Goal: Obtain resource: Download file/media

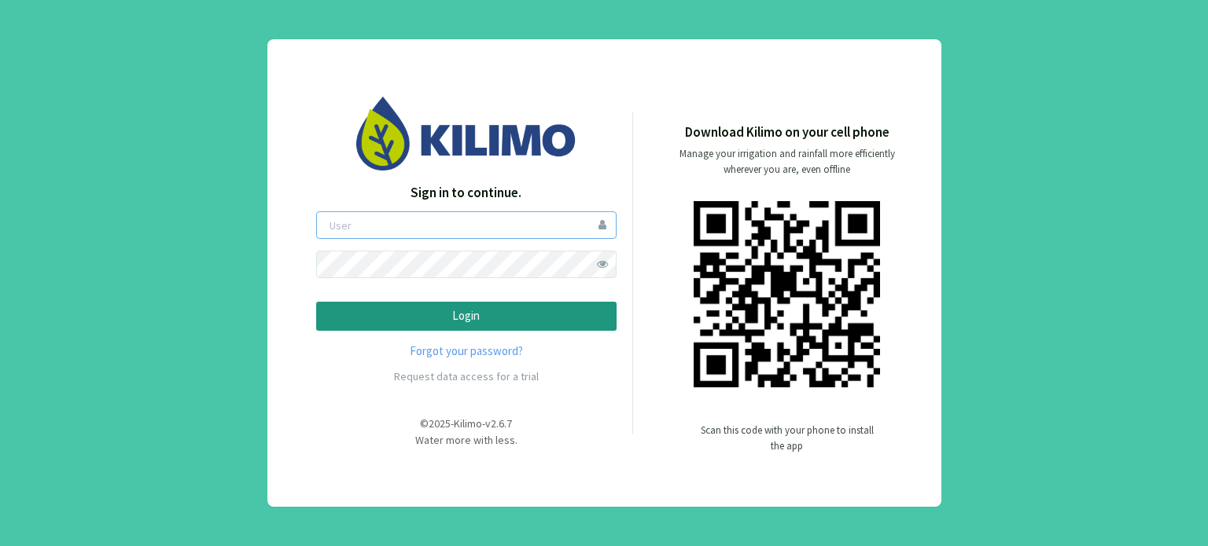
type input "boccolini"
click at [502, 312] on p "Login" at bounding box center [466, 316] width 274 height 18
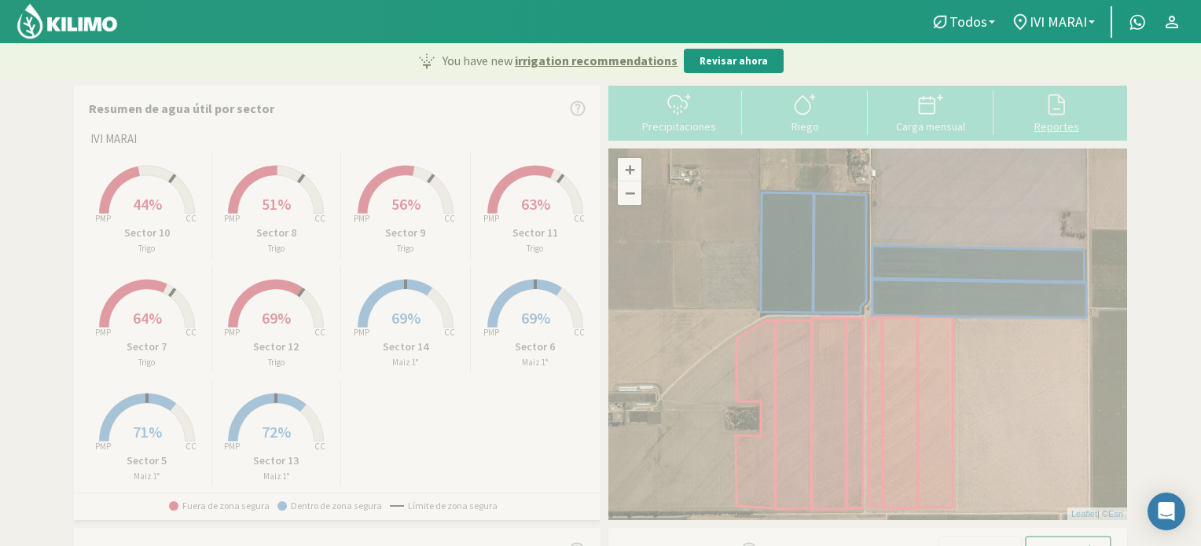
click at [1060, 116] on icon at bounding box center [1056, 104] width 25 height 25
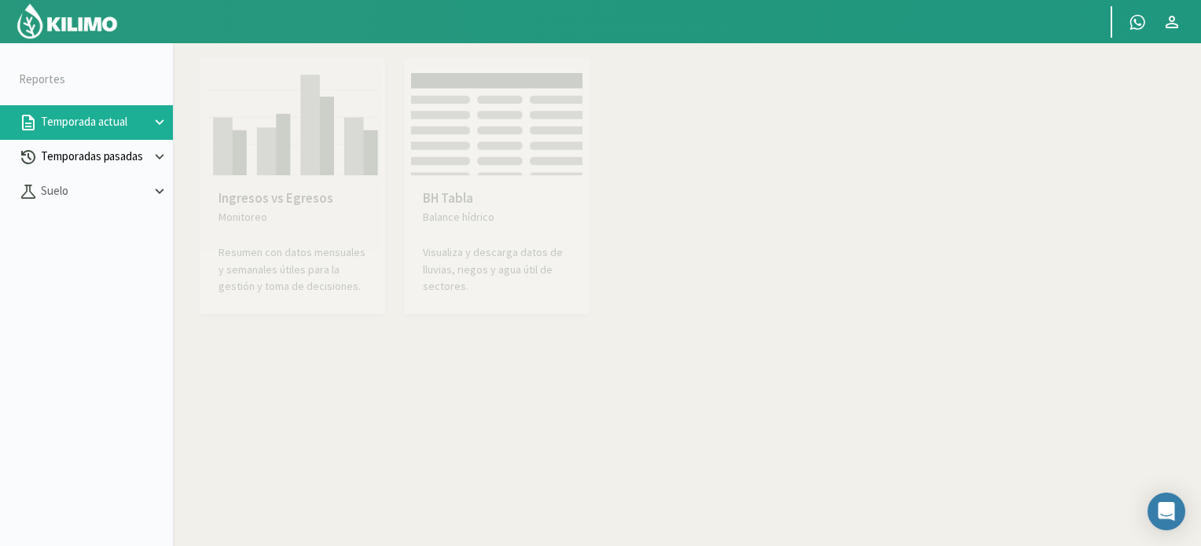
click at [159, 153] on icon at bounding box center [159, 157] width 17 height 17
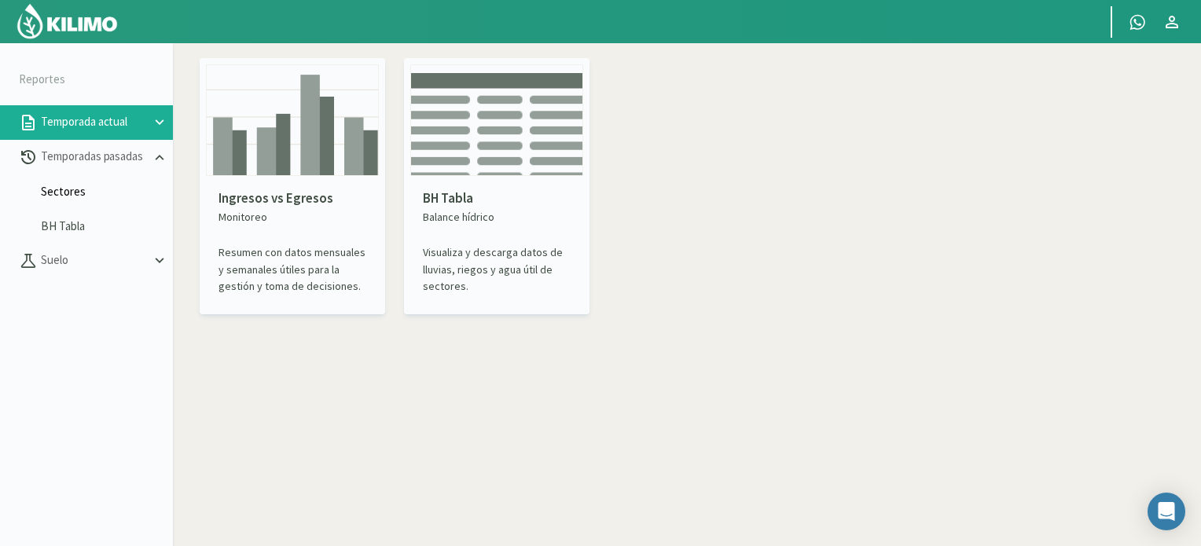
click at [65, 194] on link "Sectores" at bounding box center [107, 192] width 132 height 14
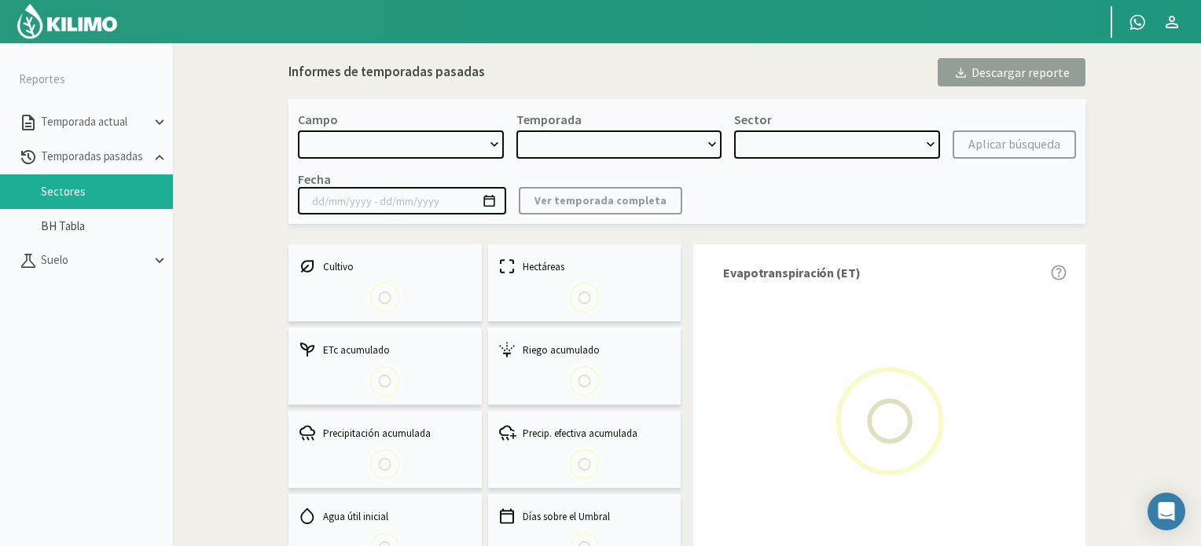
select select "0: Object"
type input "[DATE] - [DATE]"
select select "0: 2025"
select select "0: Object"
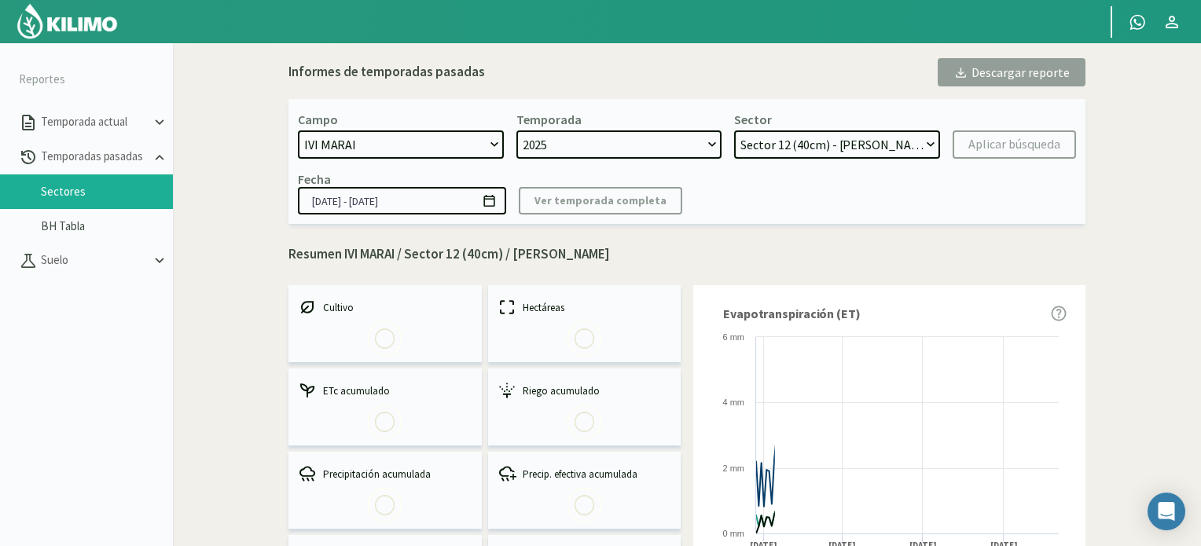
click at [716, 143] on select "2025 2024 2023 2022 2021 2020" at bounding box center [620, 145] width 206 height 28
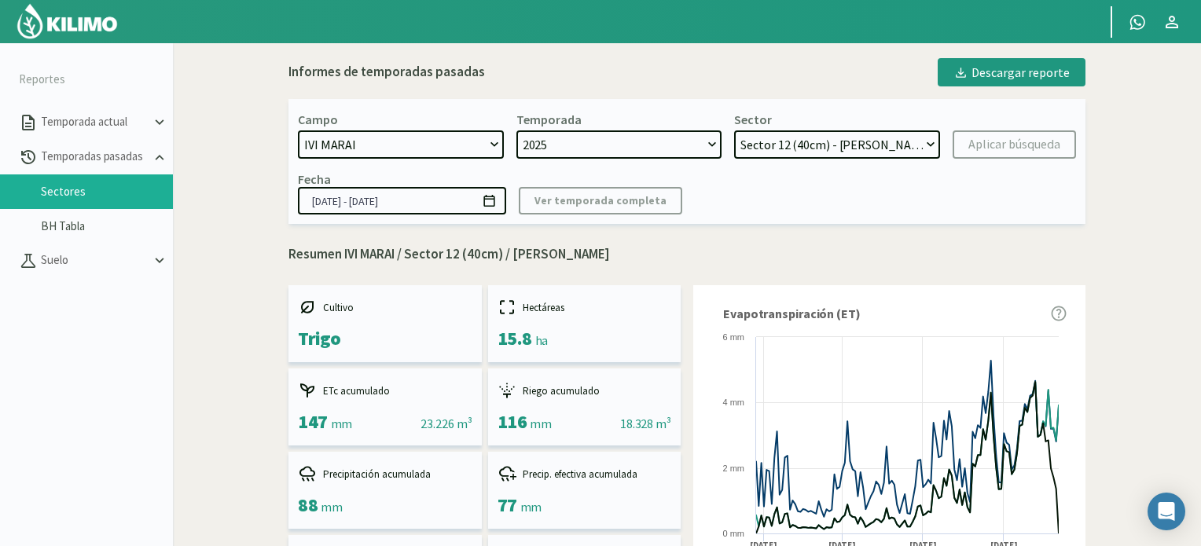
select select "1: 2024"
click at [517, 131] on select "2025 2024 2023 2022 2021 2020" at bounding box center [620, 145] width 206 height 28
click at [930, 139] on select "Sector 4 - [GEOGRAPHIC_DATA] 2° Sector 3 - [GEOGRAPHIC_DATA] 2° Sector 2 - [GEO…" at bounding box center [837, 145] width 206 height 28
click at [934, 142] on select "Sector 4 - [GEOGRAPHIC_DATA] 2° Sector 3 - [GEOGRAPHIC_DATA] 2° Sector 2 - [GEO…" at bounding box center [837, 145] width 206 height 28
select select "19: Object"
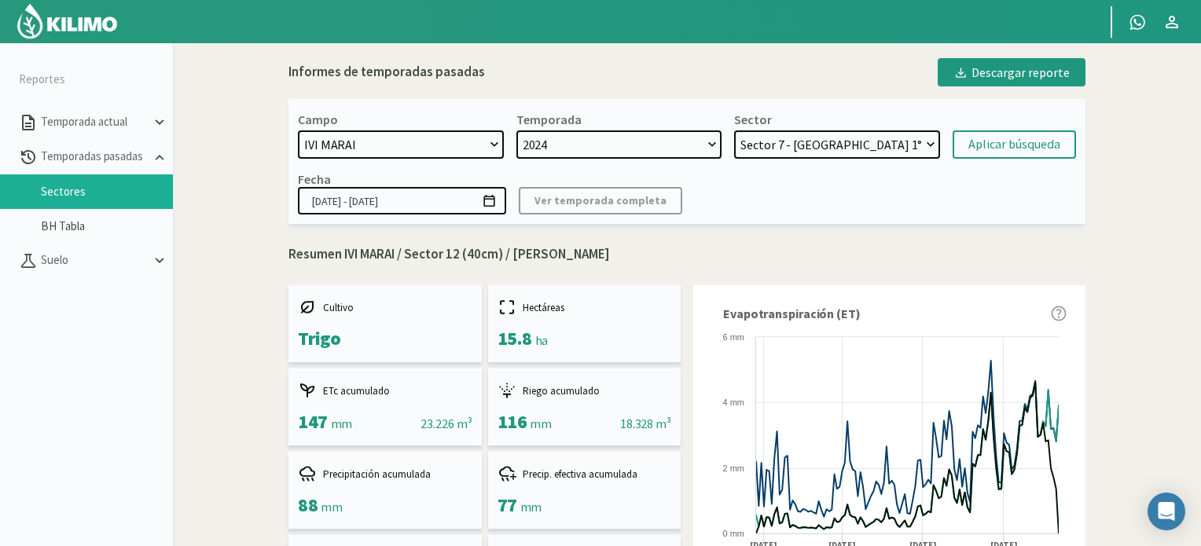
click at [735, 131] on select "Sector 4 - [GEOGRAPHIC_DATA] 2° Sector 3 - [GEOGRAPHIC_DATA] 2° Sector 2 - [GEO…" at bounding box center [837, 145] width 206 height 28
click at [993, 146] on div "Aplicar búsqueda" at bounding box center [1015, 144] width 92 height 19
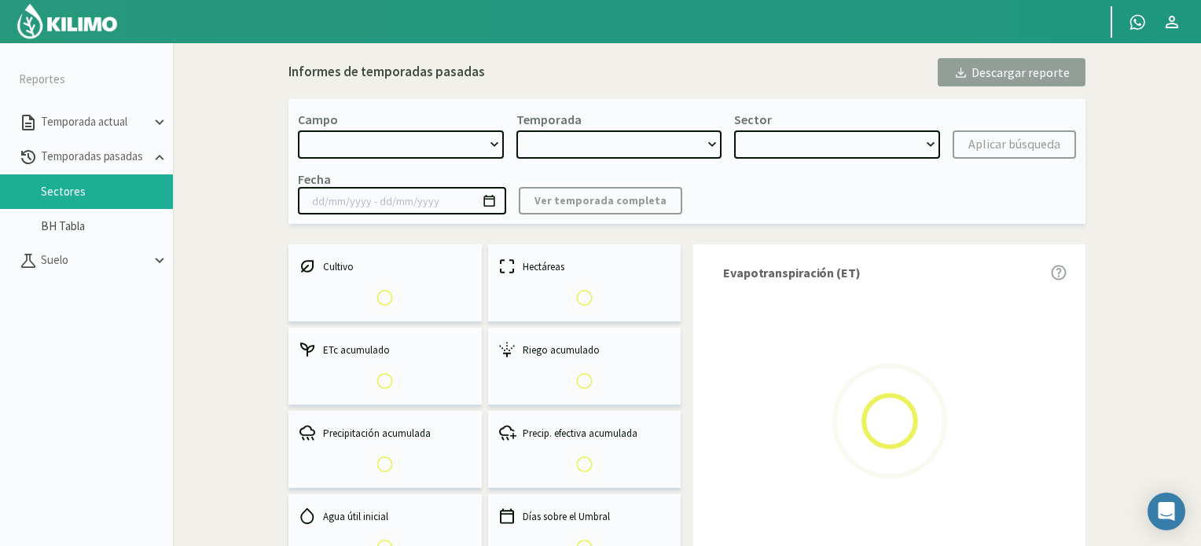
select select "0: Object"
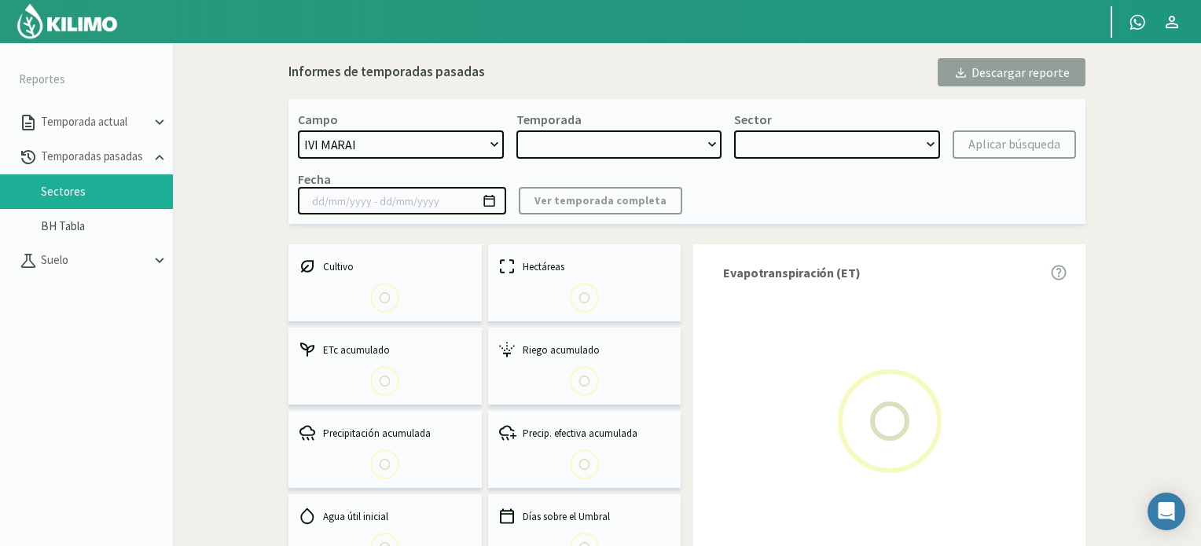
type input "[DATE] - [DATE]"
select select "1: 2024"
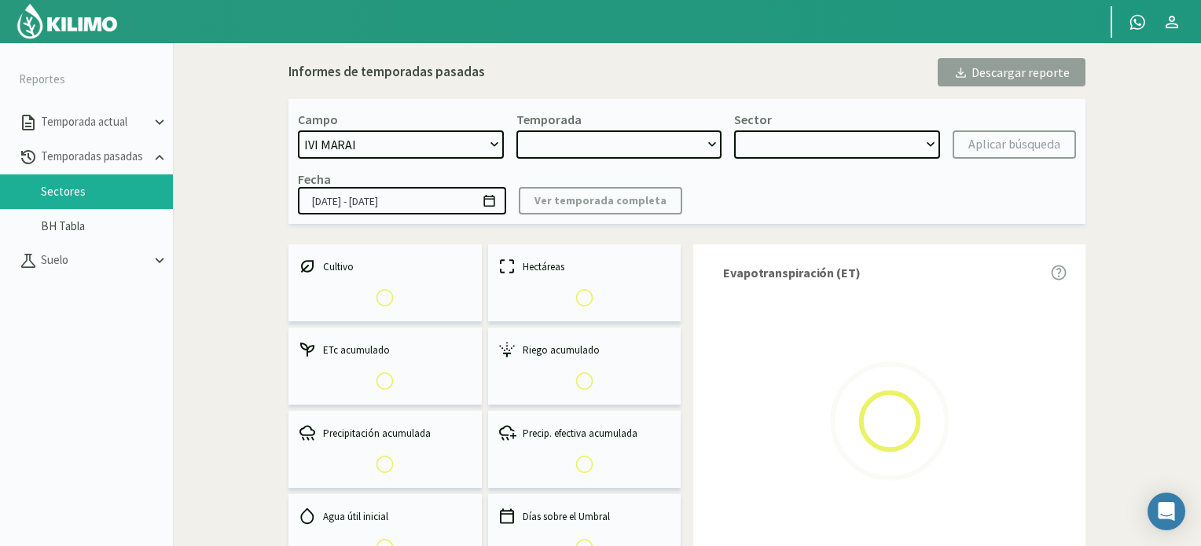
select select "13: Object"
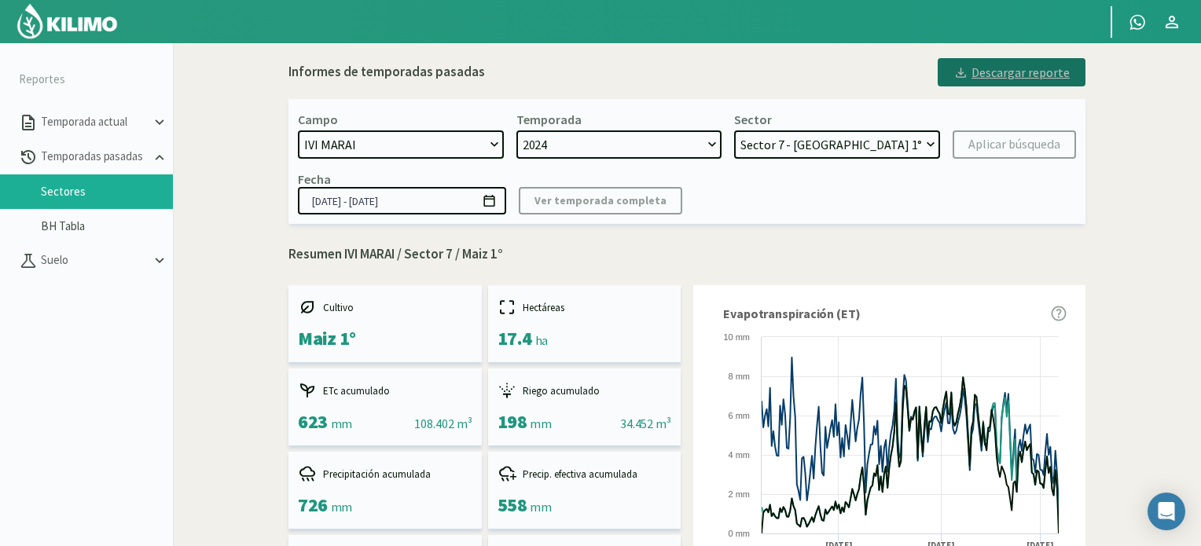
click at [1006, 74] on div "Descargar reporte" at bounding box center [1012, 72] width 116 height 19
click at [1028, 72] on div "Descargar reporte" at bounding box center [1012, 72] width 116 height 19
click at [91, 222] on link "BH Tabla" at bounding box center [107, 226] width 132 height 14
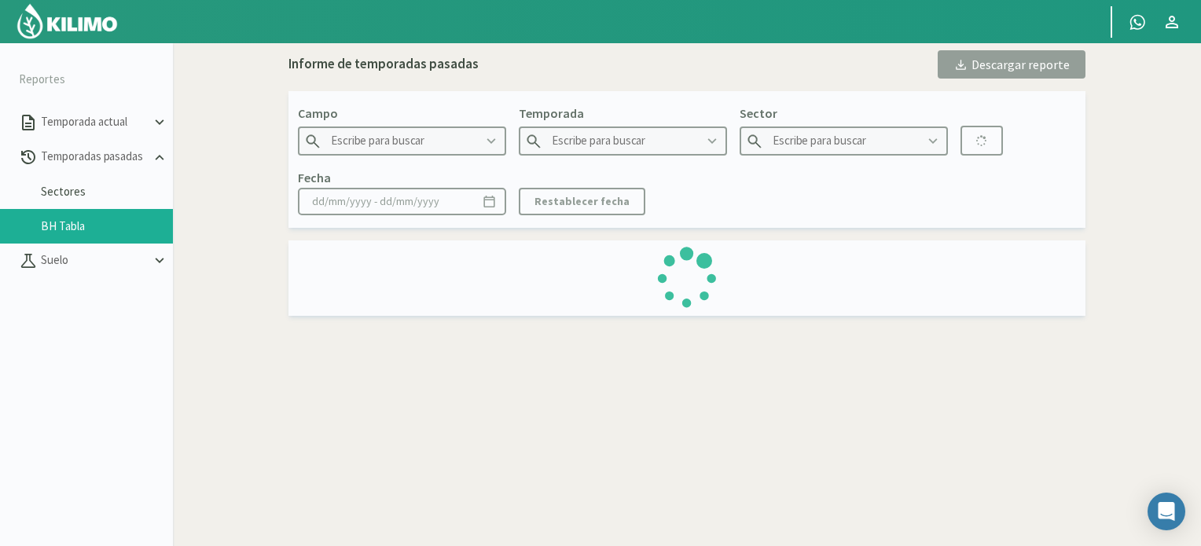
type input "IVI MARAI"
type input "2020"
type input "Sector 3 - Maiz"
type input "[DATE] - [DATE]"
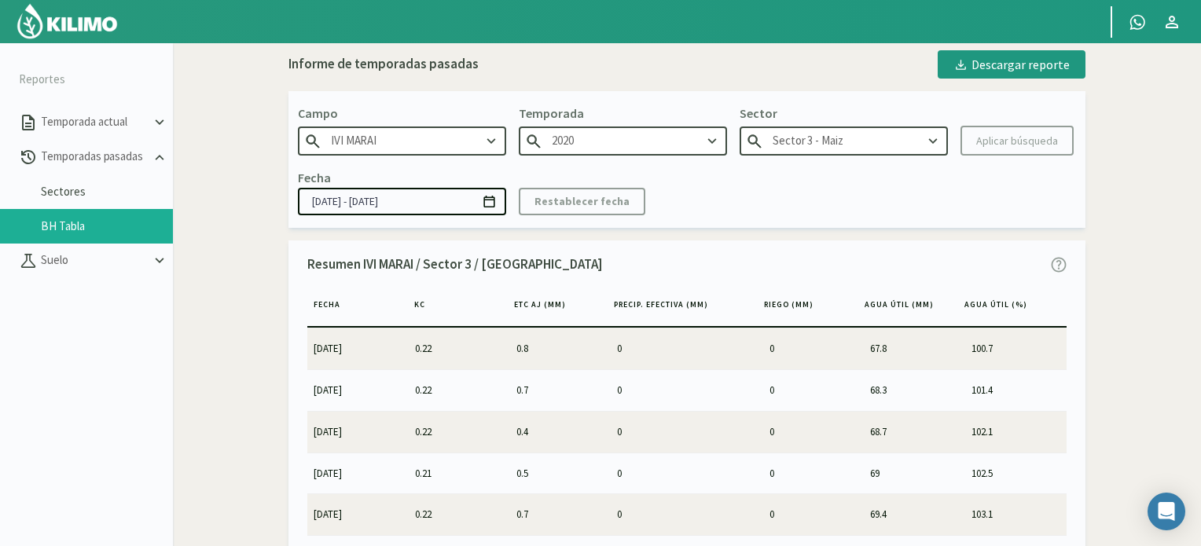
click at [714, 141] on icon at bounding box center [712, 141] width 17 height 17
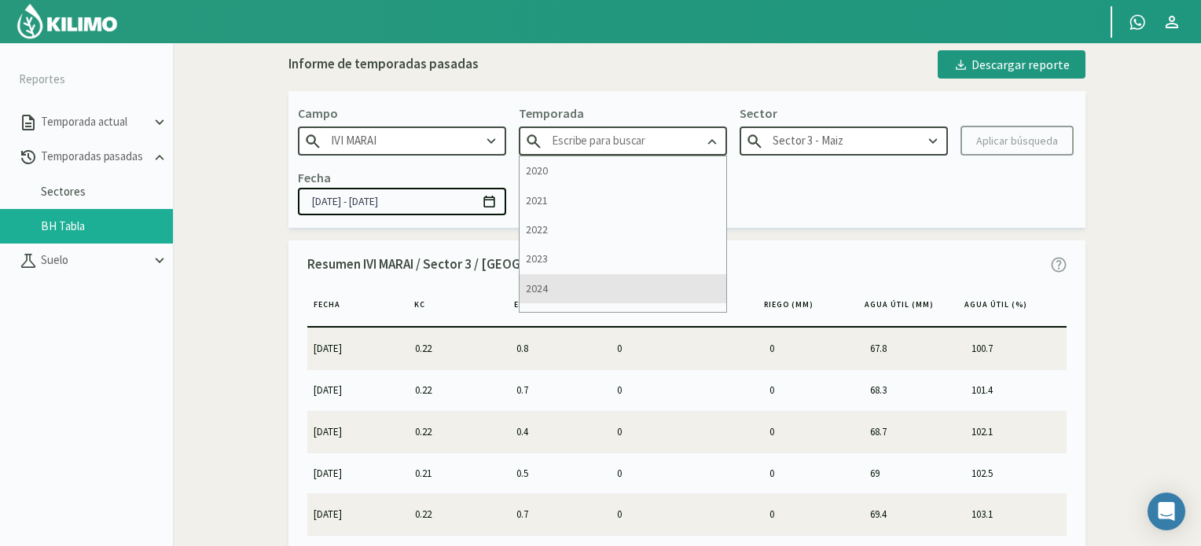
click at [539, 285] on div "2024" at bounding box center [623, 288] width 207 height 29
type input "2024"
type input "Sector 12 - Maiz 1°"
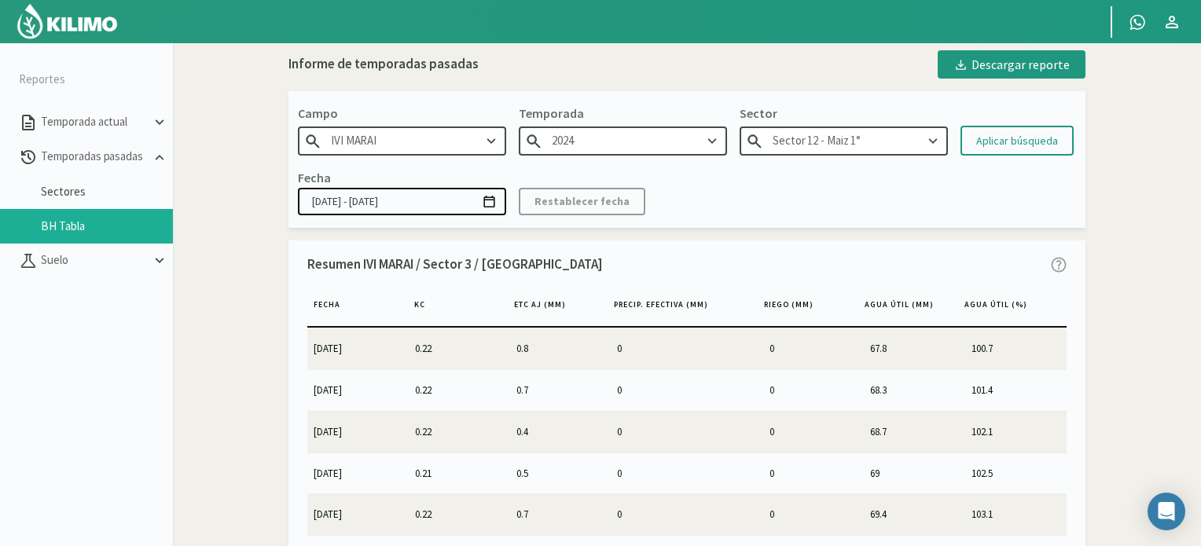
click at [932, 138] on icon at bounding box center [933, 141] width 17 height 17
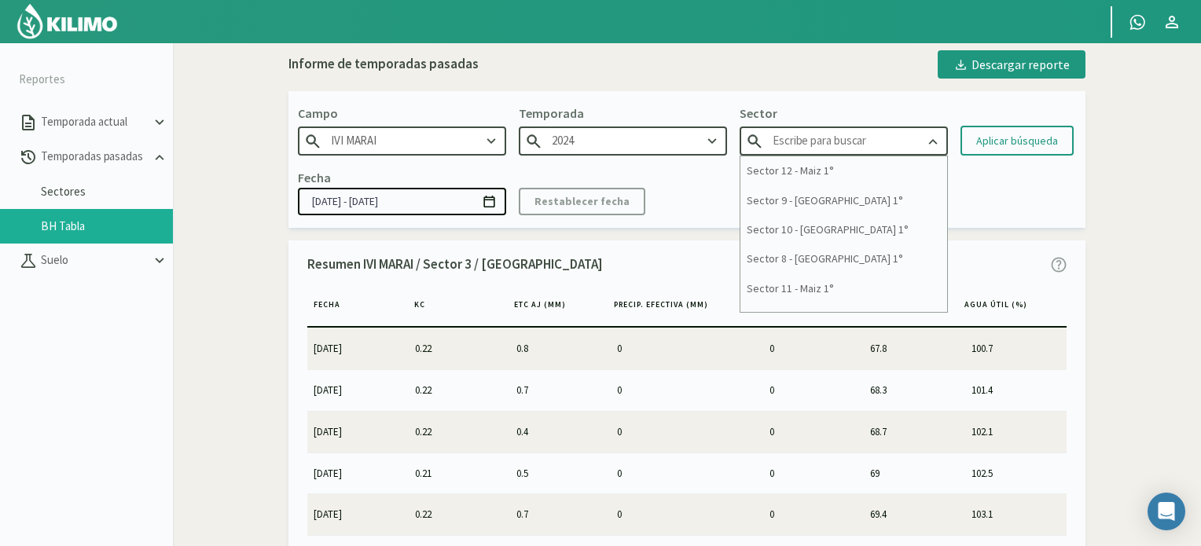
click at [932, 141] on icon at bounding box center [933, 141] width 17 height 17
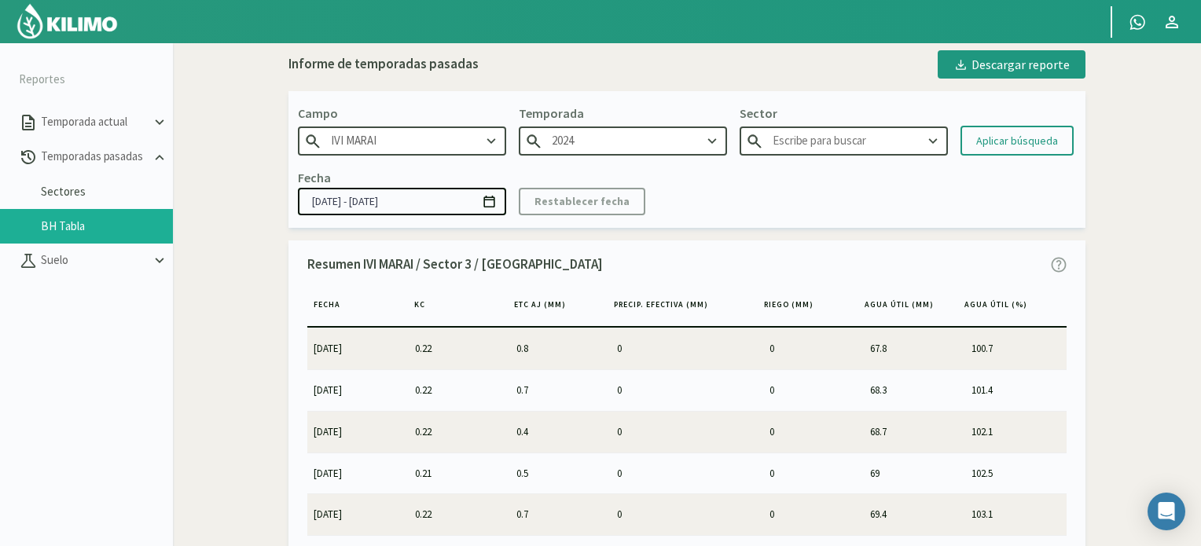
click at [935, 138] on icon at bounding box center [933, 141] width 9 height 6
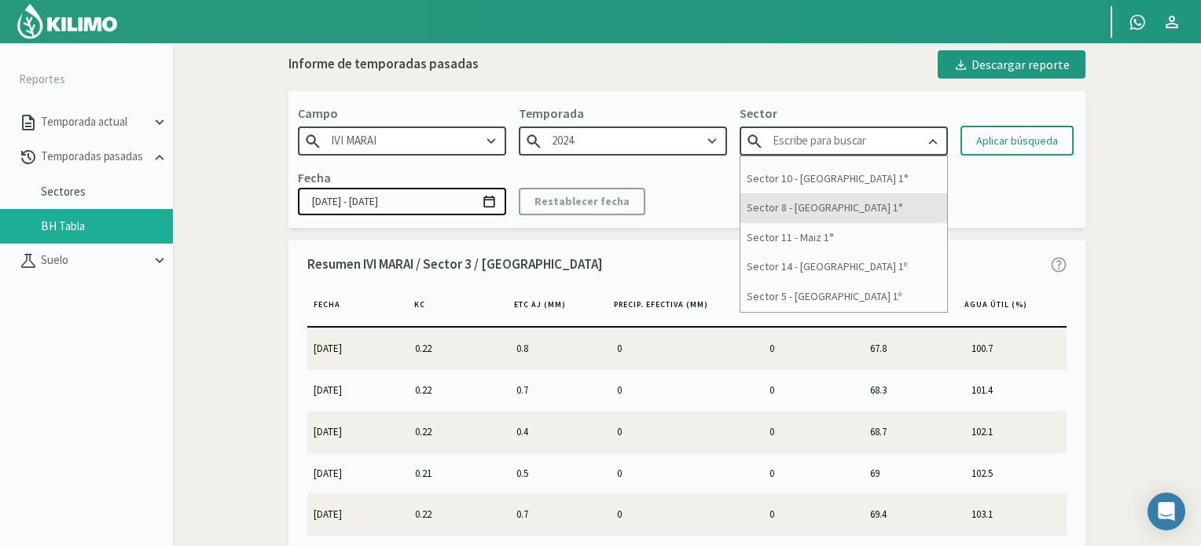
scroll to position [79, 0]
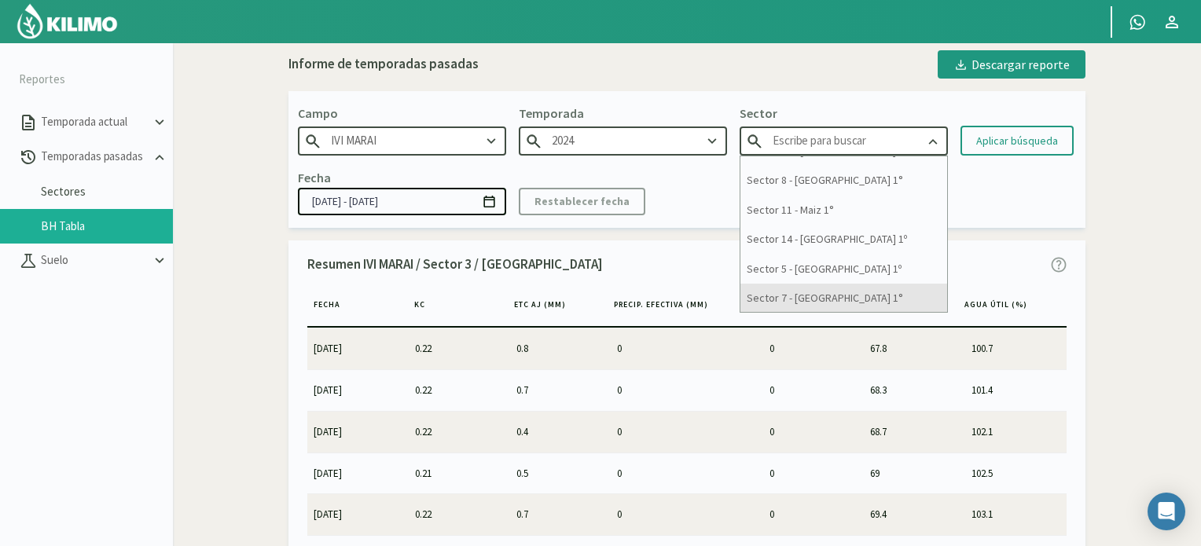
click at [782, 294] on div "Sector 7 - [GEOGRAPHIC_DATA] 1°" at bounding box center [844, 298] width 207 height 29
type input "Sector 7 - [GEOGRAPHIC_DATA] 1°"
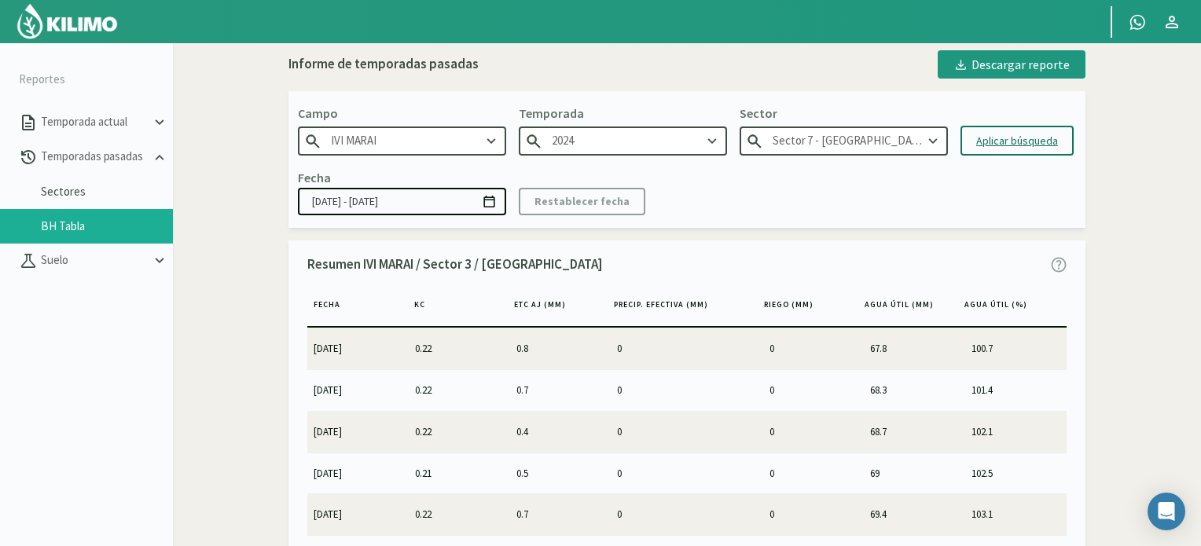
click at [1019, 141] on div "Aplicar búsqueda" at bounding box center [1017, 141] width 82 height 17
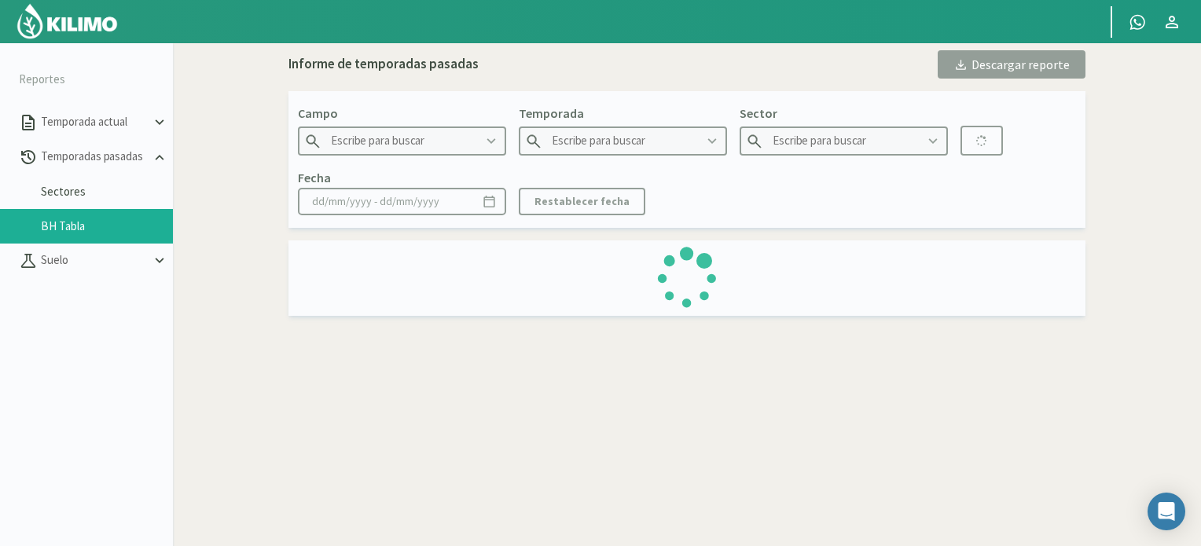
type input "IVI MARAI"
type input "2024"
type input "Sector 7 - [GEOGRAPHIC_DATA] 1°"
type input "[DATE] - [DATE]"
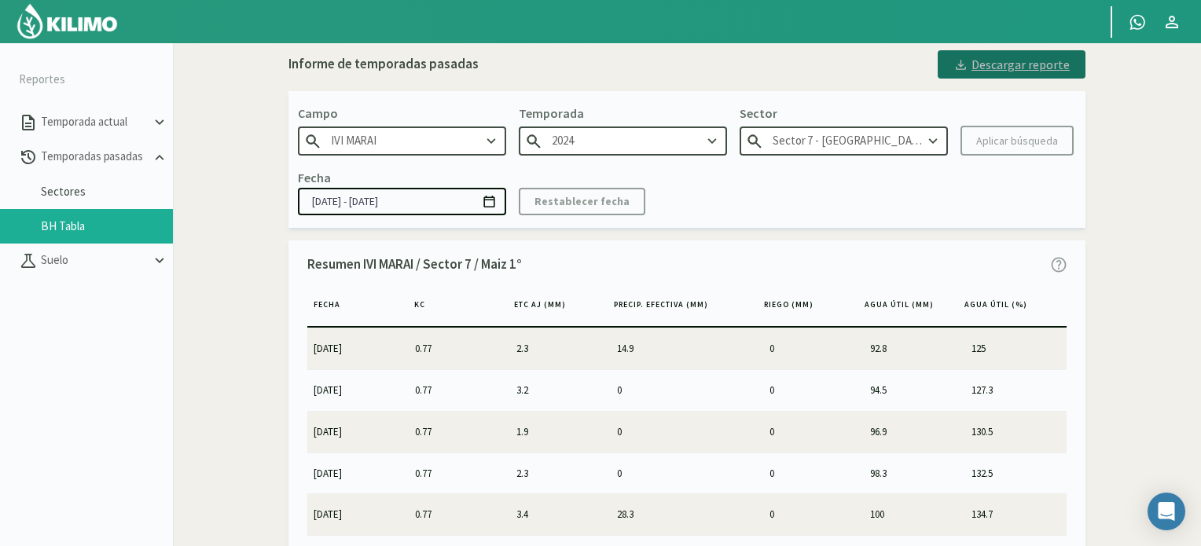
click at [1024, 68] on div "Descargar reporte" at bounding box center [1012, 64] width 116 height 19
click at [935, 139] on icon at bounding box center [933, 141] width 9 height 6
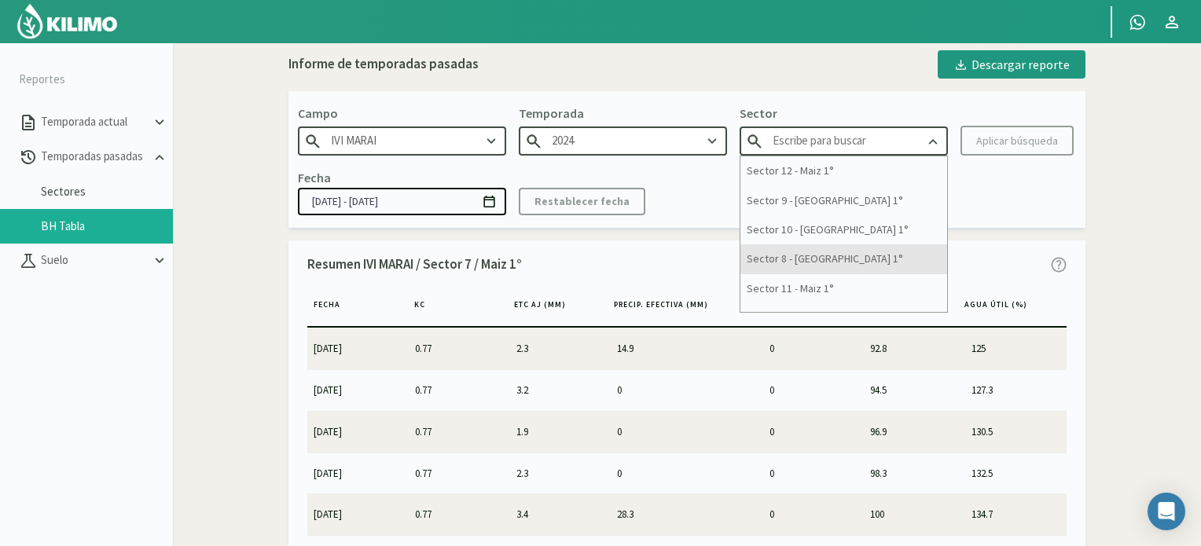
click at [777, 256] on div "Sector 8 - [GEOGRAPHIC_DATA] 1°" at bounding box center [844, 259] width 207 height 29
type input "Sector 8 - [GEOGRAPHIC_DATA] 1°"
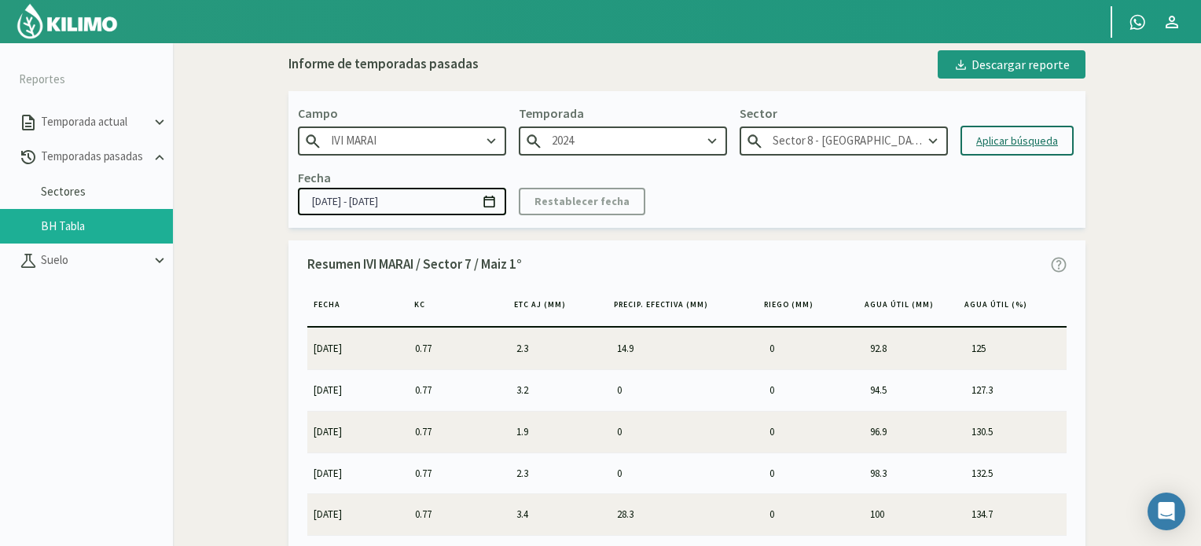
click at [1009, 135] on div "Aplicar búsqueda" at bounding box center [1017, 141] width 82 height 17
click at [1019, 68] on div "Descargar reporte" at bounding box center [1012, 64] width 116 height 19
click at [1024, 65] on div "Descargar reporte" at bounding box center [1012, 64] width 116 height 19
click at [932, 142] on icon at bounding box center [933, 141] width 17 height 17
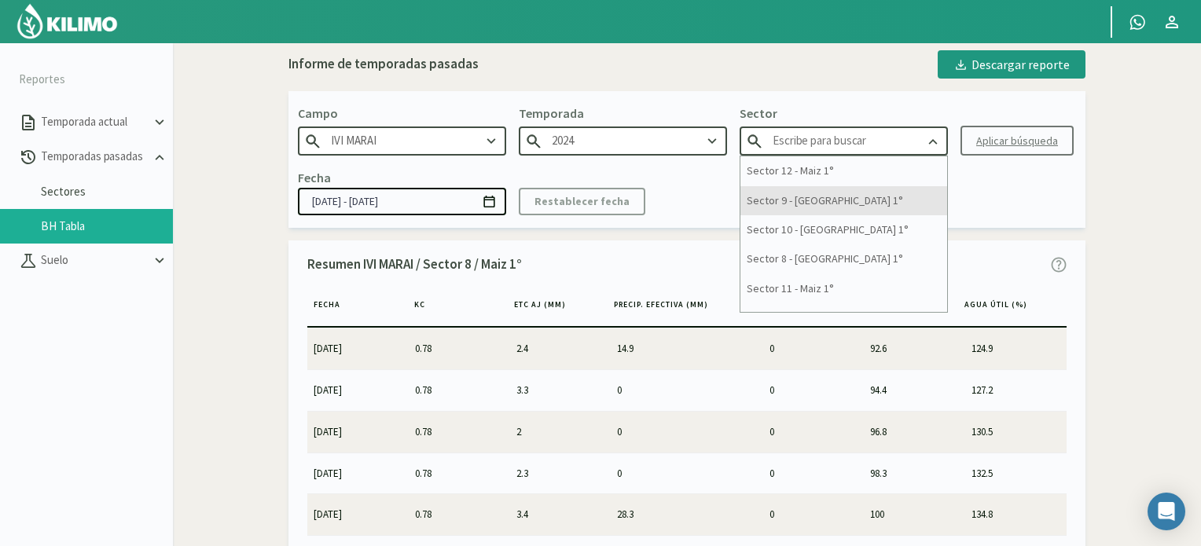
click at [840, 198] on div "Sector 9 - [GEOGRAPHIC_DATA] 1°" at bounding box center [844, 200] width 207 height 29
type input "Sector 9 - [GEOGRAPHIC_DATA] 1°"
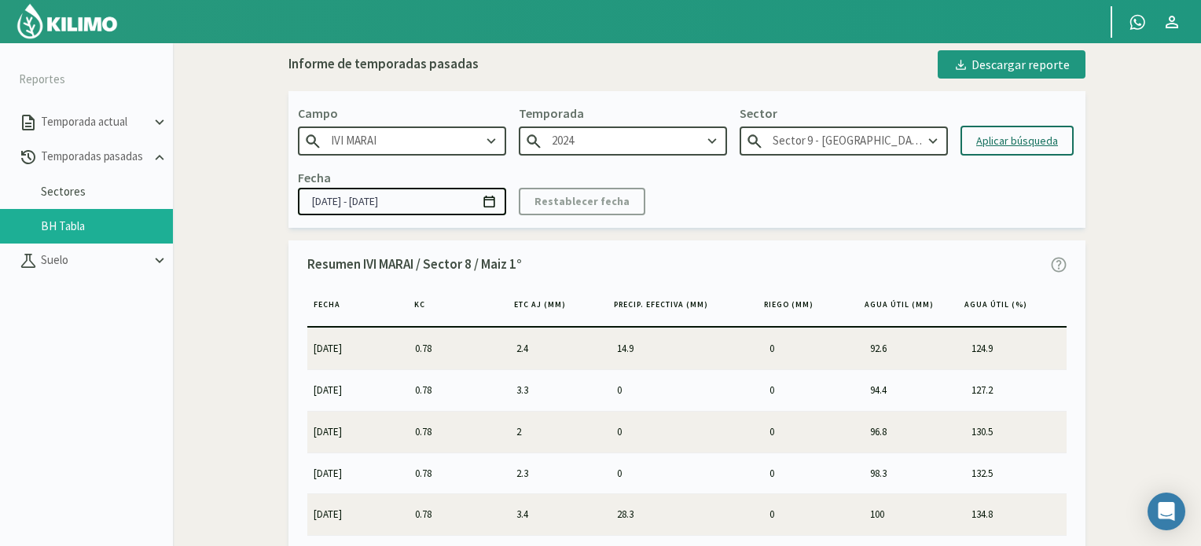
click at [1009, 142] on div "Aplicar búsqueda" at bounding box center [1017, 141] width 82 height 17
click at [1008, 64] on div "Descargar reporte" at bounding box center [1012, 64] width 116 height 19
click at [932, 138] on icon at bounding box center [933, 141] width 17 height 17
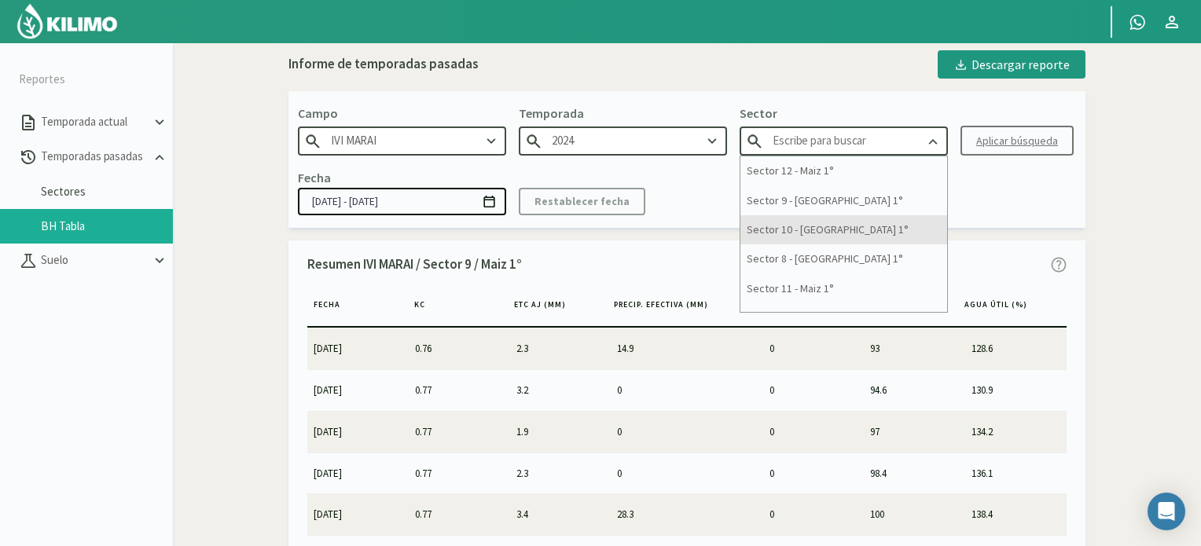
click at [766, 221] on div "Sector 10 - [GEOGRAPHIC_DATA] 1°" at bounding box center [844, 229] width 207 height 29
type input "Sector 10 - [GEOGRAPHIC_DATA] 1°"
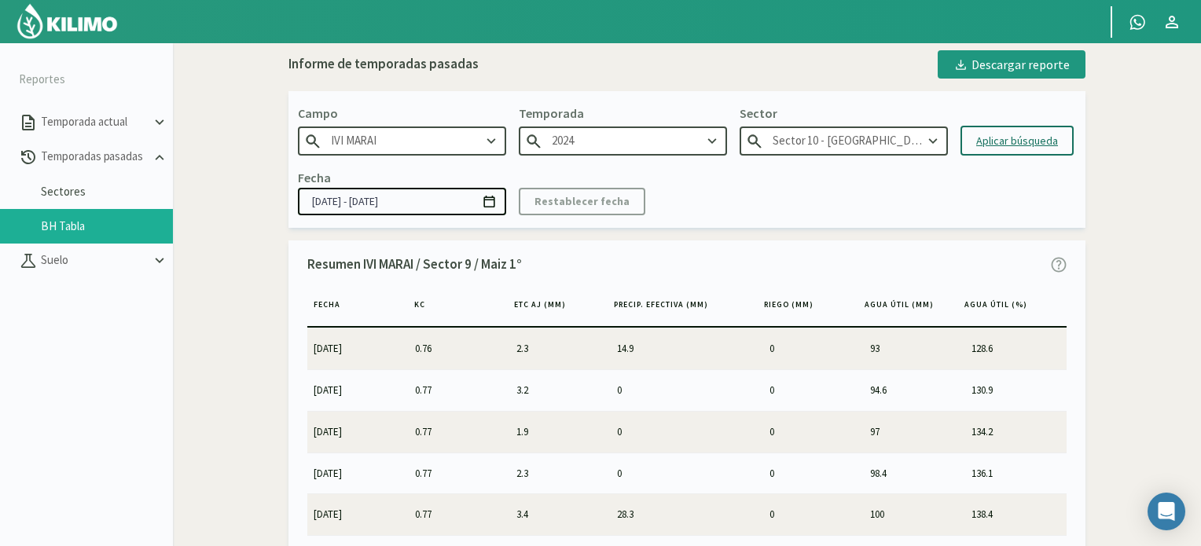
click at [994, 141] on div "Aplicar búsqueda" at bounding box center [1017, 141] width 82 height 17
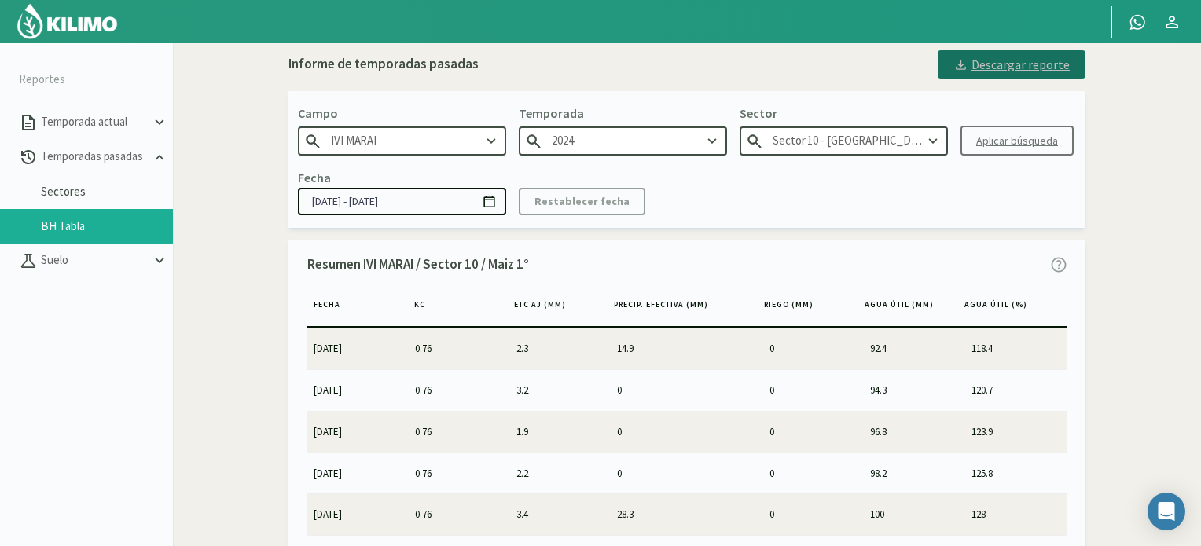
click at [998, 67] on div "Descargar reporte" at bounding box center [1012, 64] width 116 height 19
click at [935, 136] on icon at bounding box center [933, 141] width 17 height 17
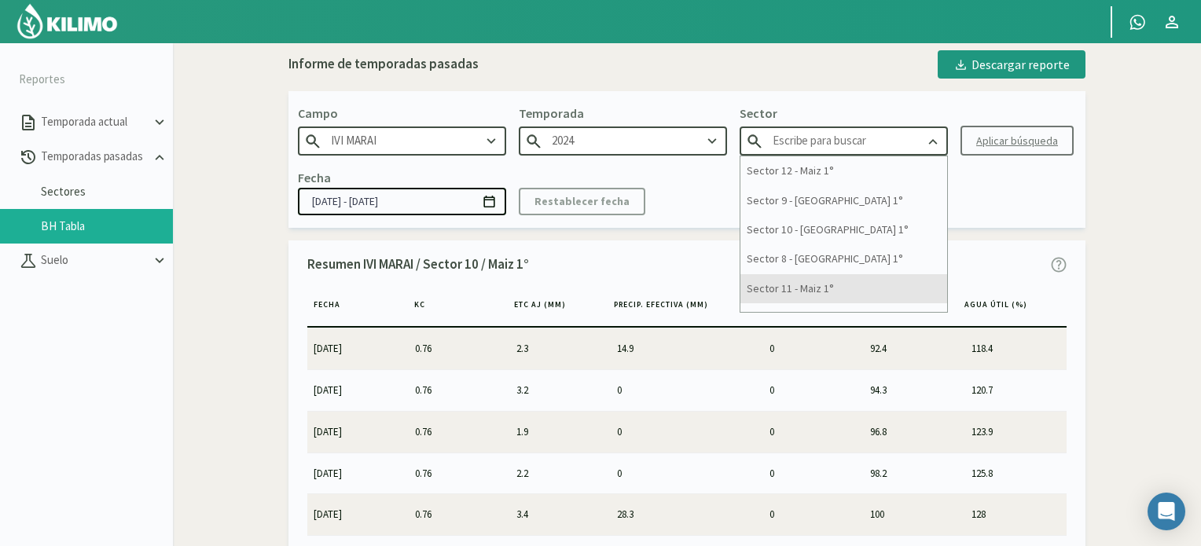
click at [778, 291] on div "Sector 11 - Maiz 1°" at bounding box center [844, 288] width 207 height 29
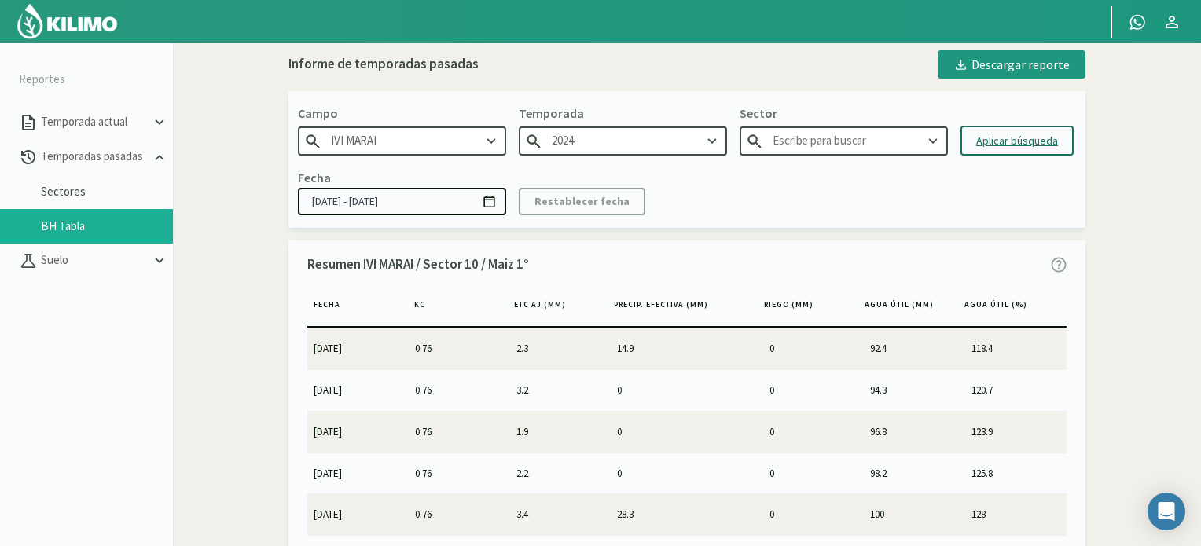
type input "Sector 11 - Maiz 1°"
click at [1003, 142] on div "Aplicar búsqueda" at bounding box center [1017, 141] width 82 height 17
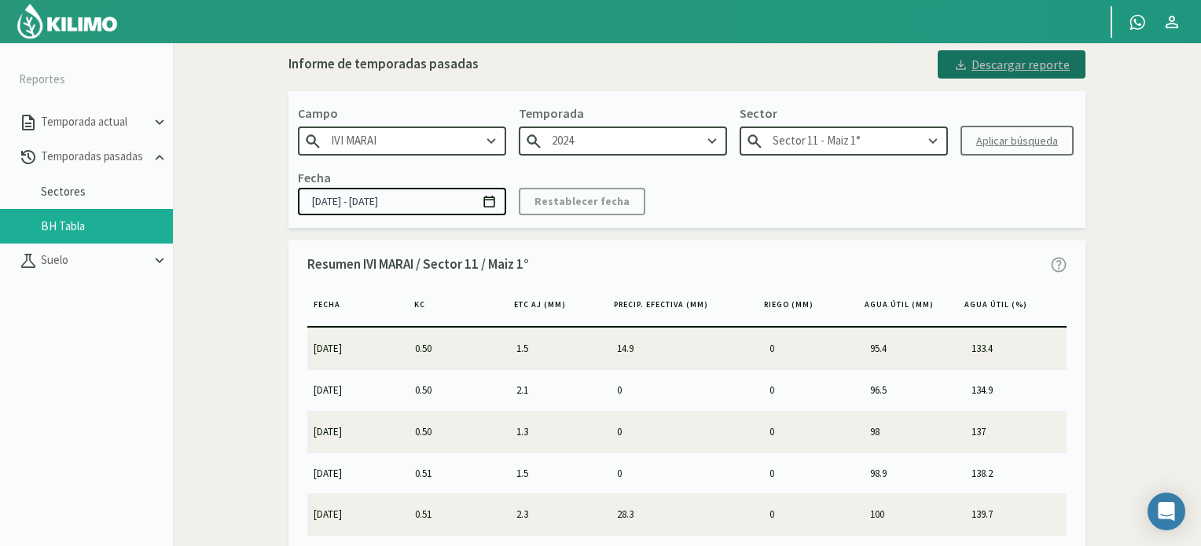
click at [1013, 68] on div "Descargar reporte" at bounding box center [1012, 64] width 116 height 19
click at [936, 137] on icon at bounding box center [933, 141] width 17 height 17
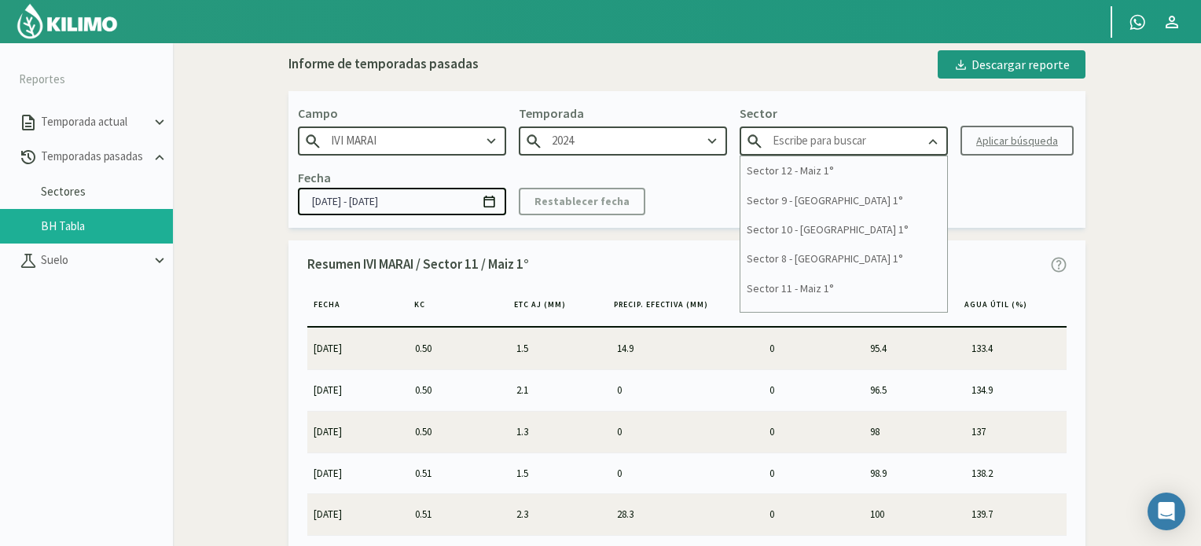
click at [809, 173] on div "Sector 12 - Maiz 1°" at bounding box center [844, 170] width 207 height 29
type input "Sector 12 - Maiz 1°"
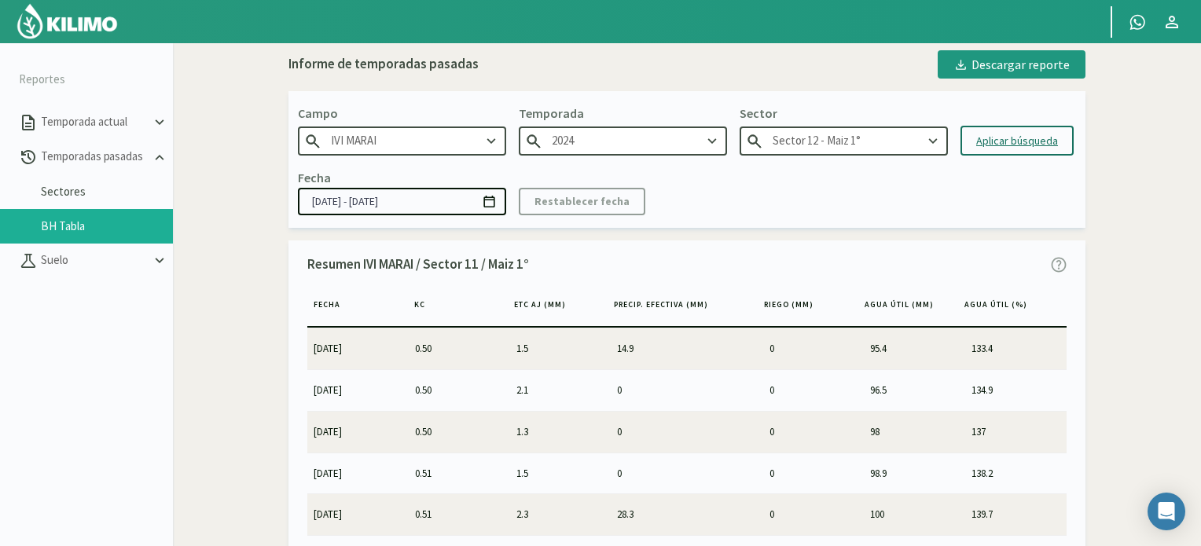
click at [1000, 139] on div "Aplicar búsqueda" at bounding box center [1017, 141] width 82 height 17
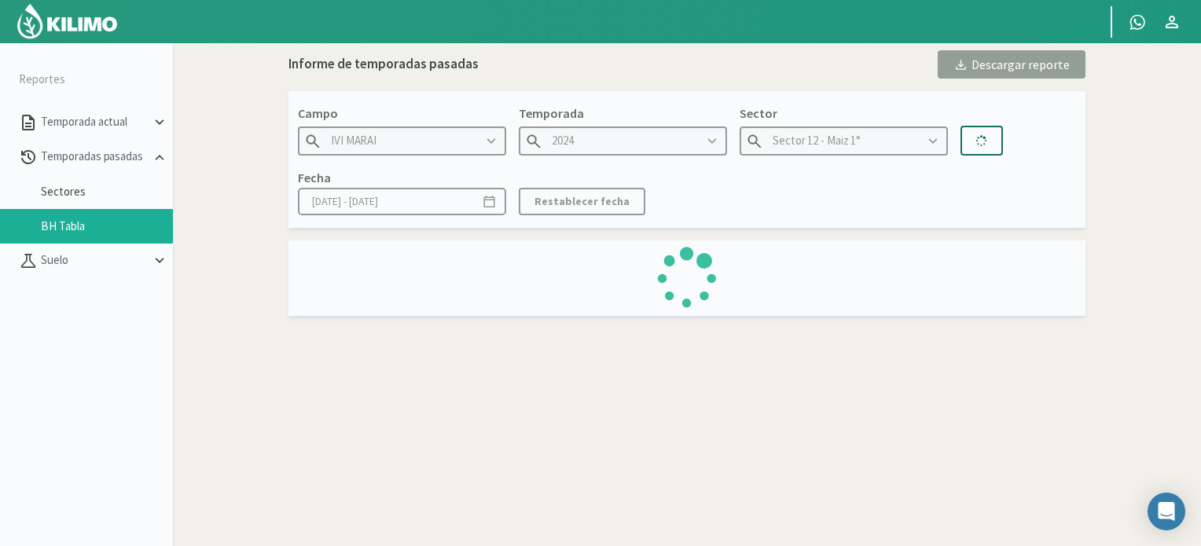
type input "[DATE] - [DATE]"
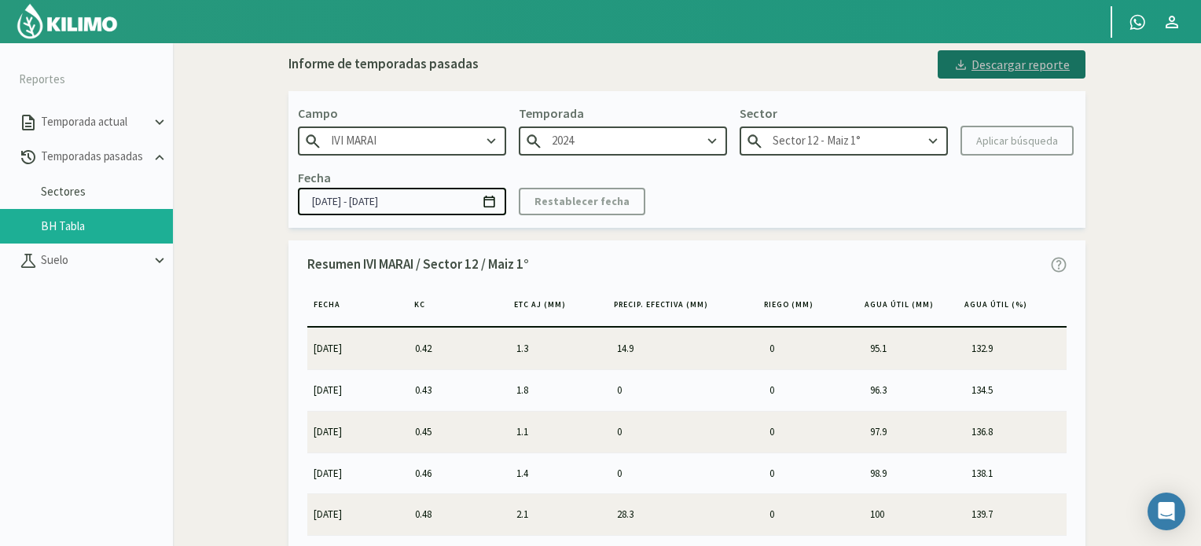
click at [1020, 62] on div "Descargar reporte" at bounding box center [1012, 64] width 116 height 19
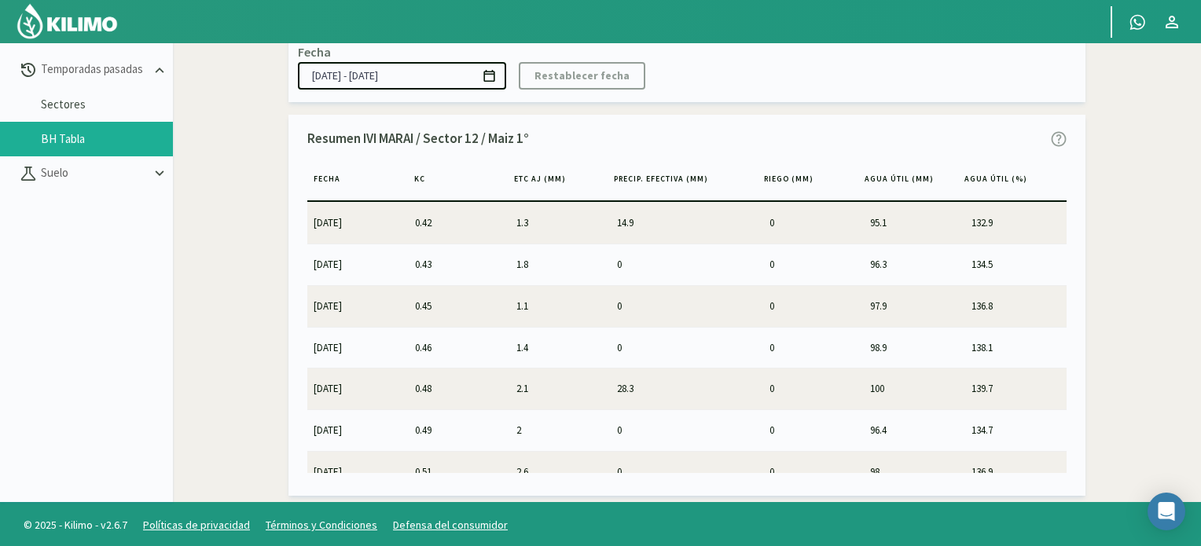
scroll to position [90, 0]
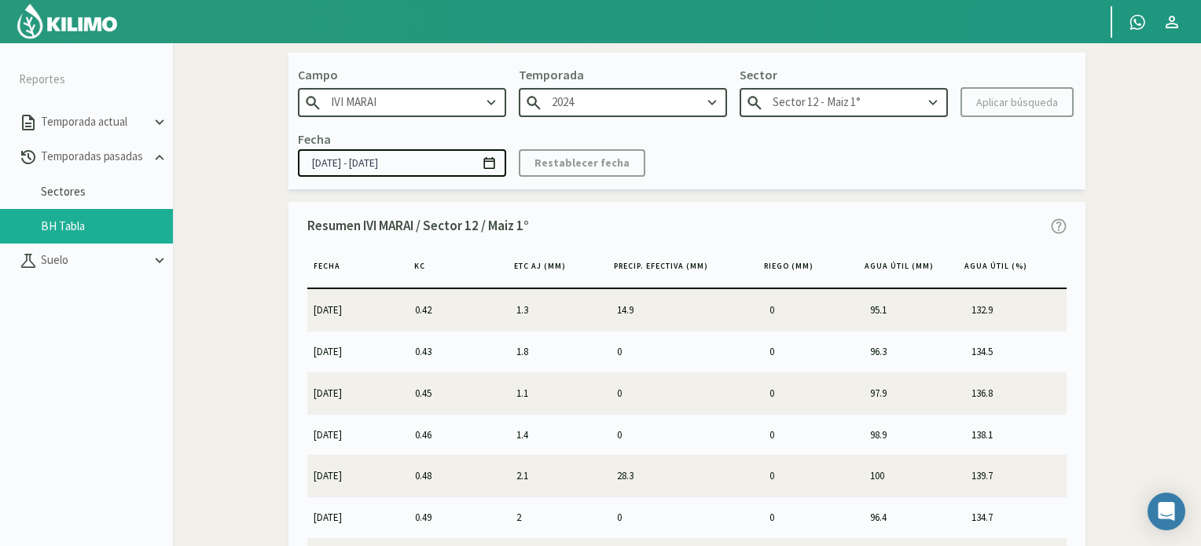
type input "Sector 11 - Maiz 1°"
type input "[DATE] - [DATE]"
type input "Sector 10 - [GEOGRAPHIC_DATA] 1°"
drag, startPoint x: 46, startPoint y: 2, endPoint x: 214, endPoint y: 107, distance: 198.1
click at [214, 107] on div "Informe de temporadas pasadas Descargar reporte Campo IVI MARAI Temporada 2024 …" at bounding box center [687, 298] width 1013 height 572
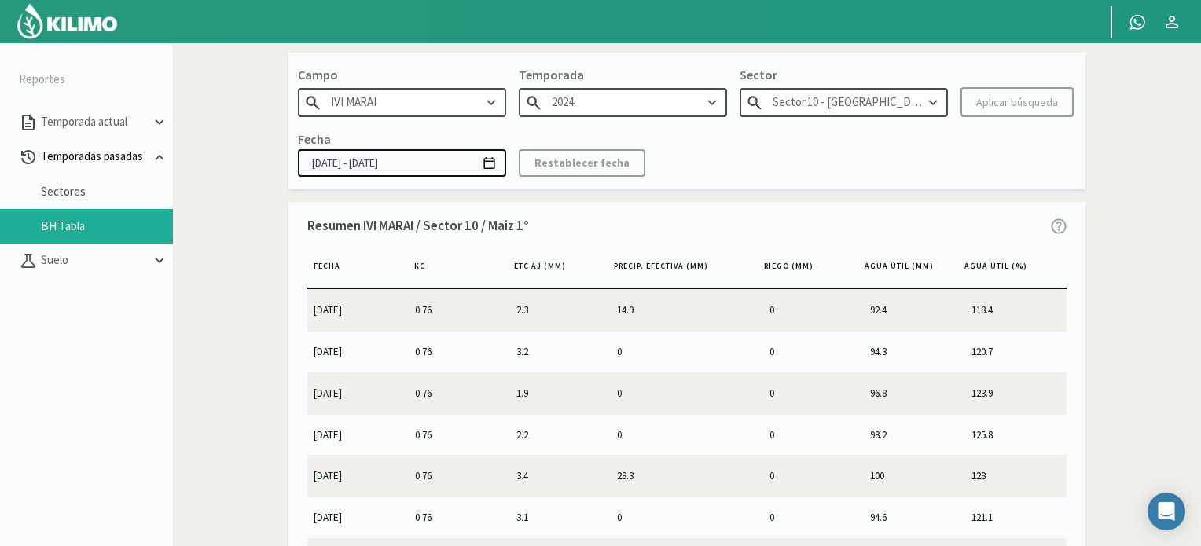
click at [75, 157] on p "Temporadas pasadas" at bounding box center [94, 157] width 113 height 18
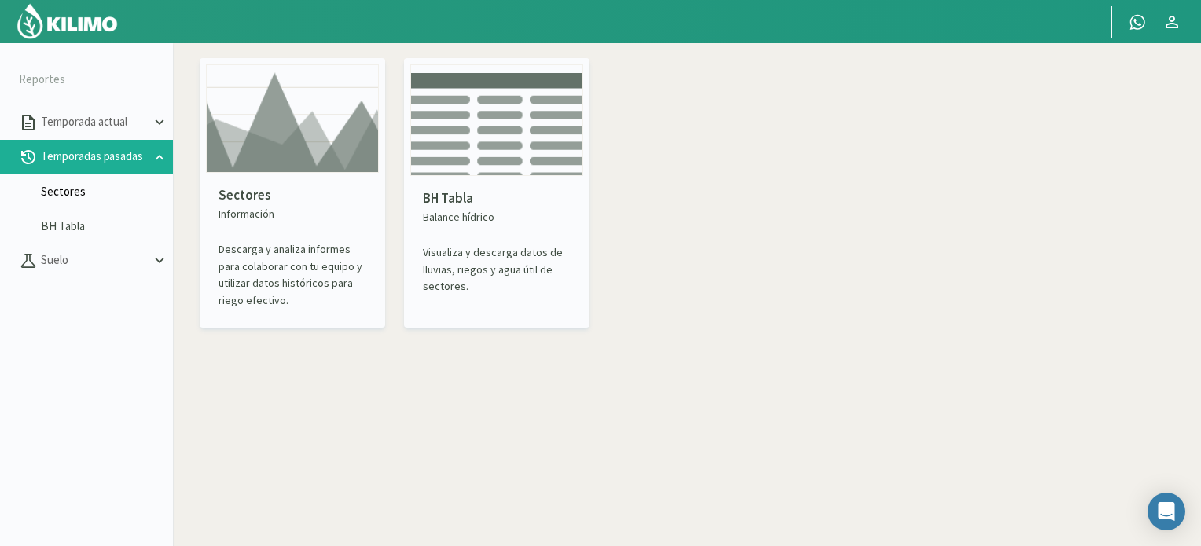
click at [91, 191] on link "Sectores" at bounding box center [107, 192] width 132 height 14
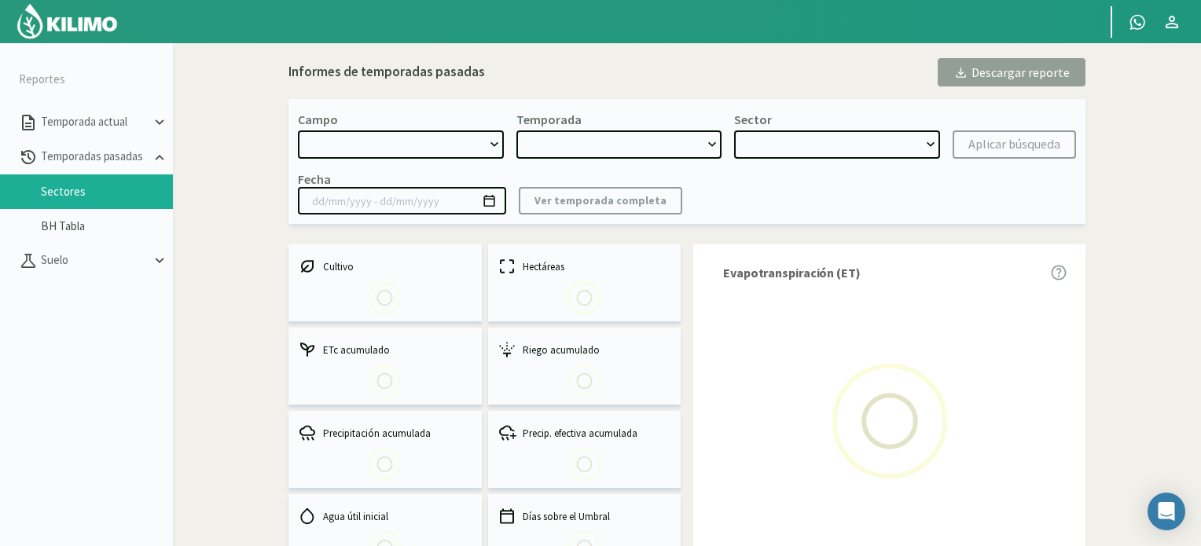
select select "0: Object"
type input "[DATE] - [DATE]"
select select "0: 2025"
select select "0: Object"
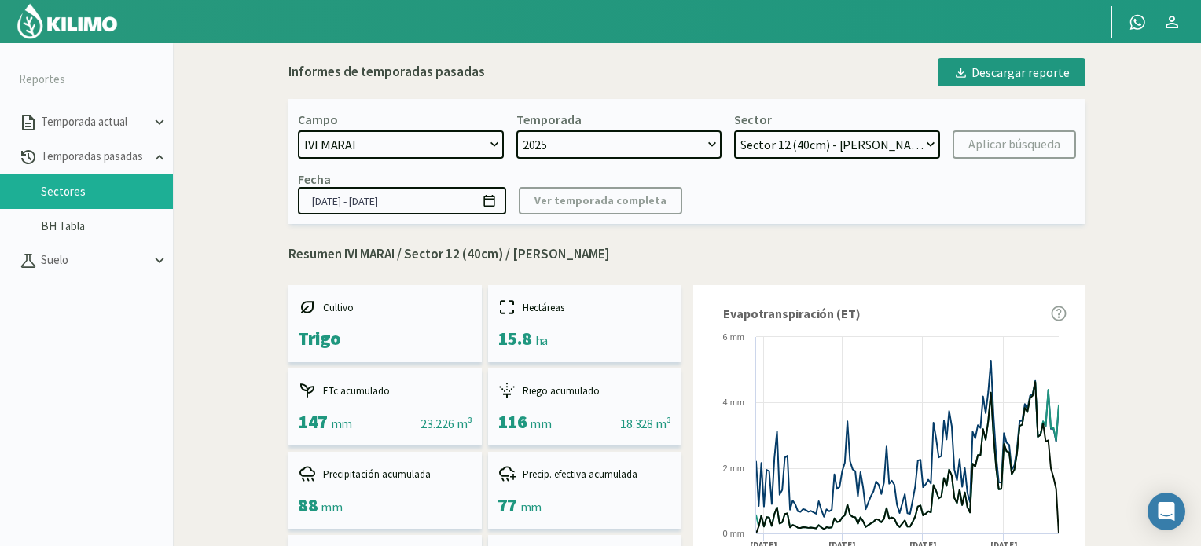
click at [712, 139] on select "2025 2024 2023 2022 2021 2020" at bounding box center [620, 145] width 206 height 28
select select "1: 2024"
click at [517, 131] on select "2025 2024 2023 2022 2021 2020" at bounding box center [620, 145] width 206 height 28
click at [931, 141] on select "Sector 4 - [GEOGRAPHIC_DATA] 2° Sector 3 - [GEOGRAPHIC_DATA] 2° Sector 2 - [GEO…" at bounding box center [837, 145] width 206 height 28
select select "10: Object"
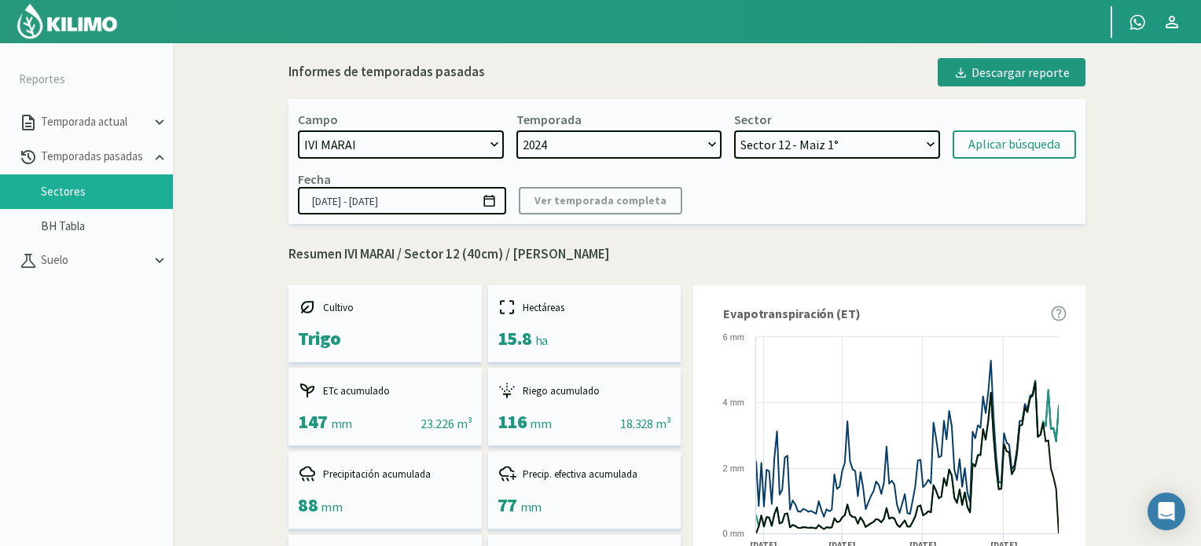
click at [735, 131] on select "Sector 4 - [GEOGRAPHIC_DATA] 2° Sector 3 - [GEOGRAPHIC_DATA] 2° Sector 2 - [GEO…" at bounding box center [837, 145] width 206 height 28
click at [995, 145] on div "Aplicar búsqueda" at bounding box center [1015, 144] width 92 height 19
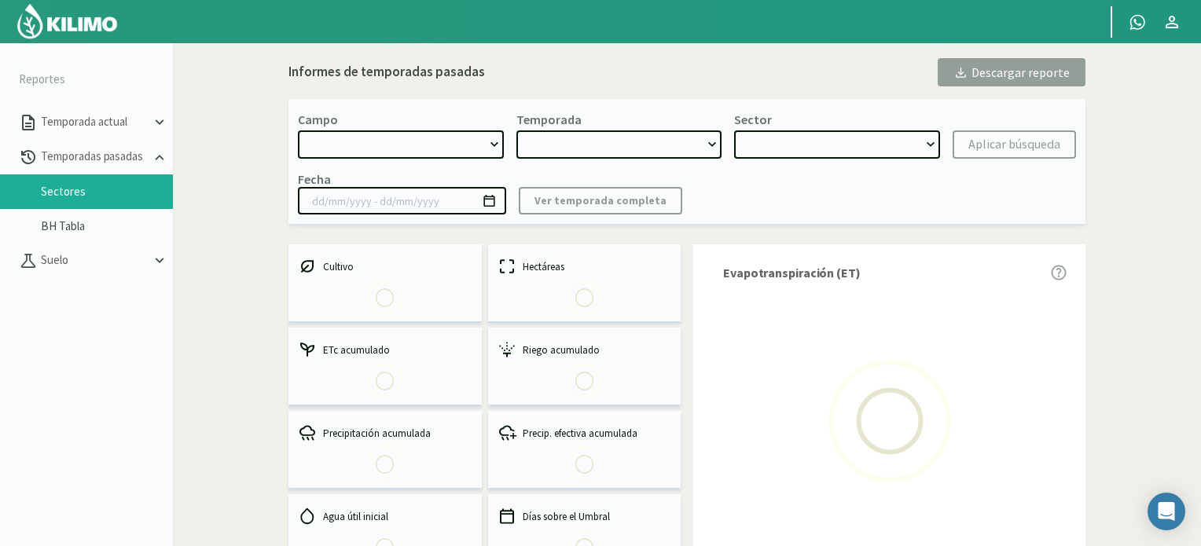
select select "0: Object"
type input "[DATE] - [DATE]"
select select "1: 2024"
select select "4: Object"
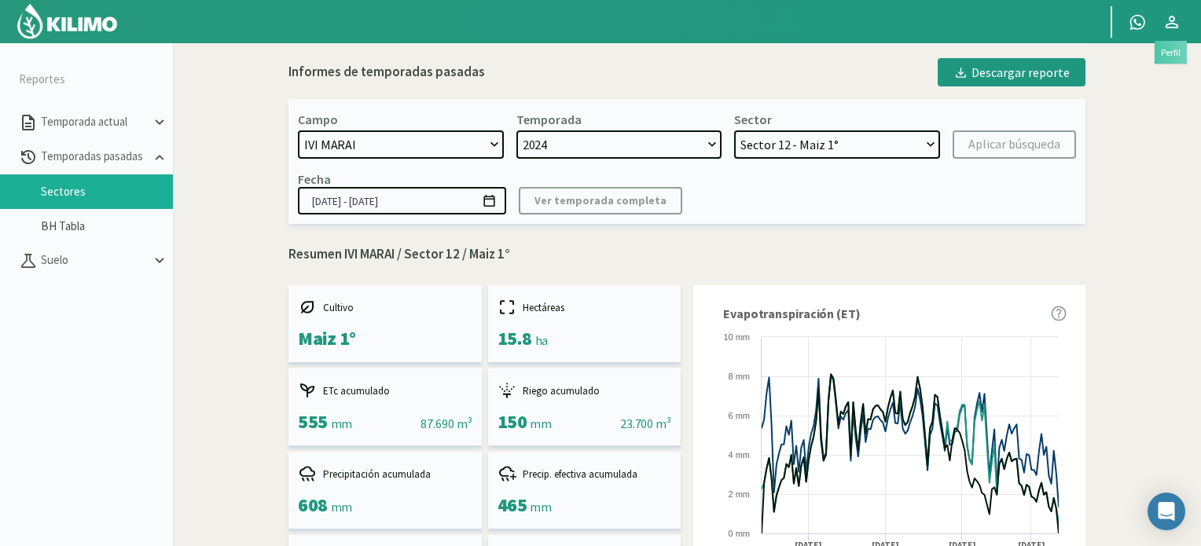
click at [1171, 18] on icon at bounding box center [1172, 22] width 19 height 19
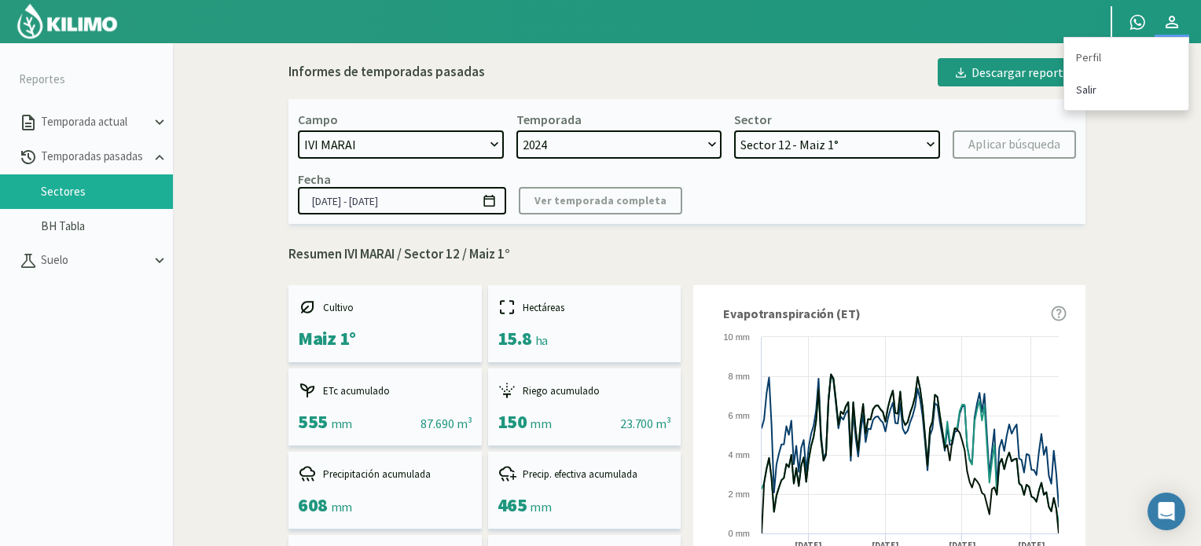
click at [1082, 87] on link "Salir" at bounding box center [1126, 90] width 124 height 32
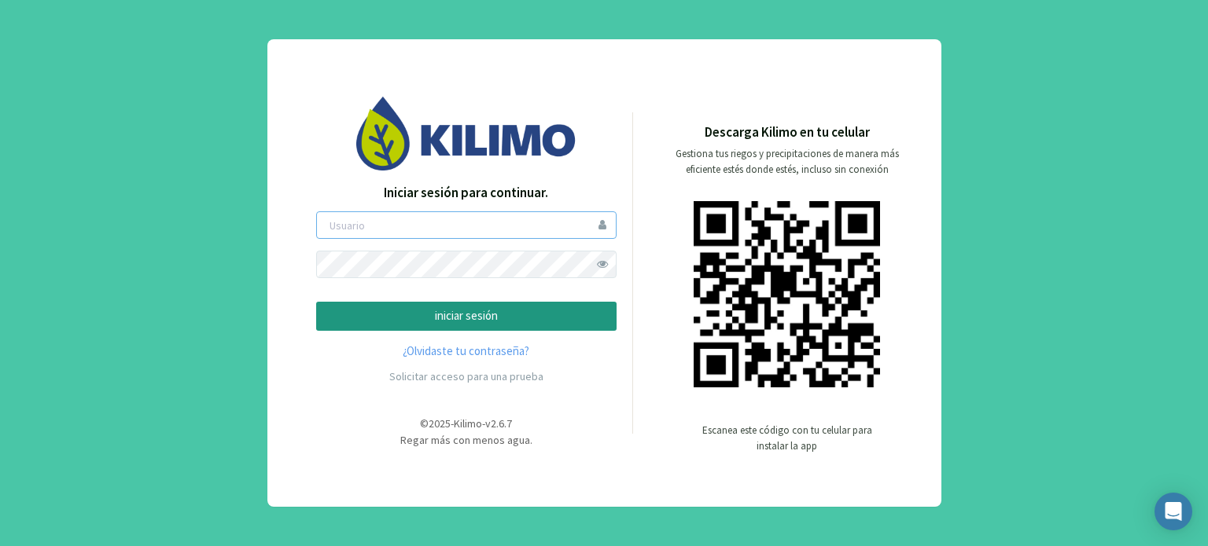
type input "boccolini"
